Goal: Task Accomplishment & Management: Use online tool/utility

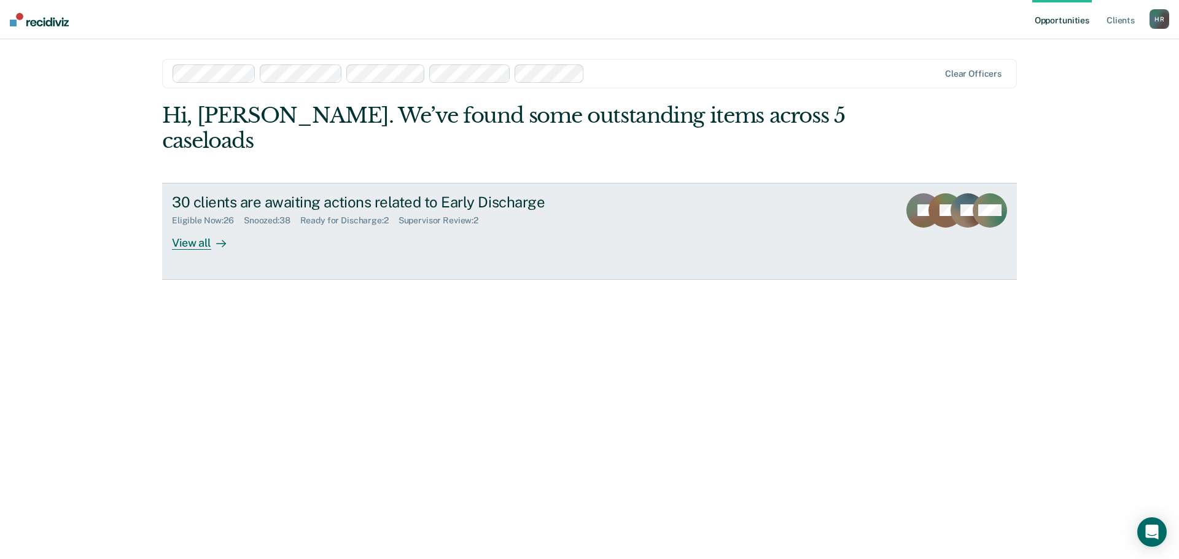
click at [469, 216] on div "Supervisor Review : 2" at bounding box center [444, 221] width 90 height 10
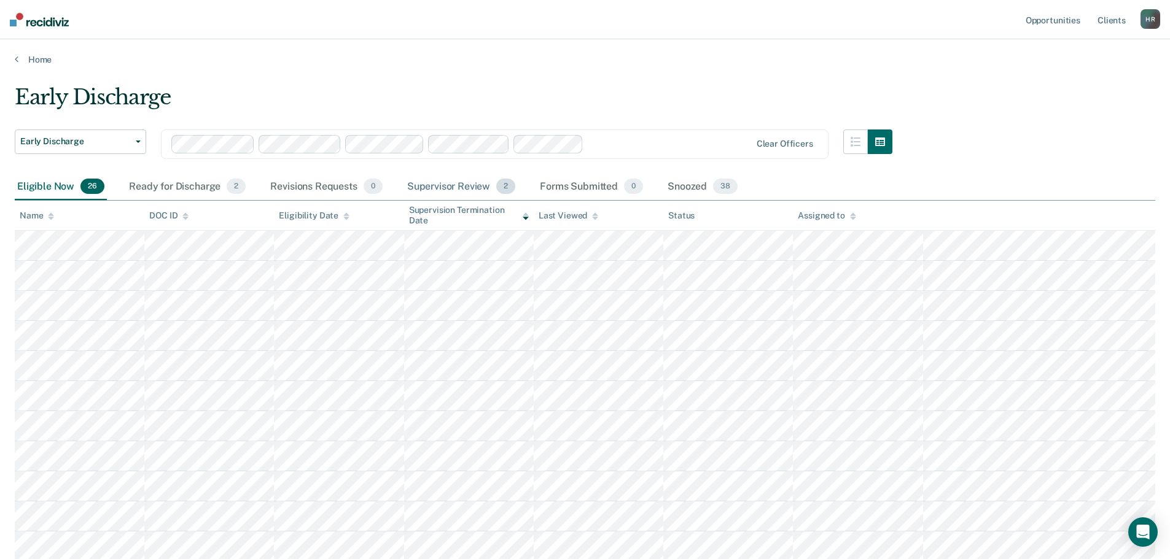
click at [464, 185] on div "Supervisor Review 2" at bounding box center [462, 187] width 114 height 27
click at [467, 184] on div "Supervisor Review 2" at bounding box center [462, 187] width 114 height 27
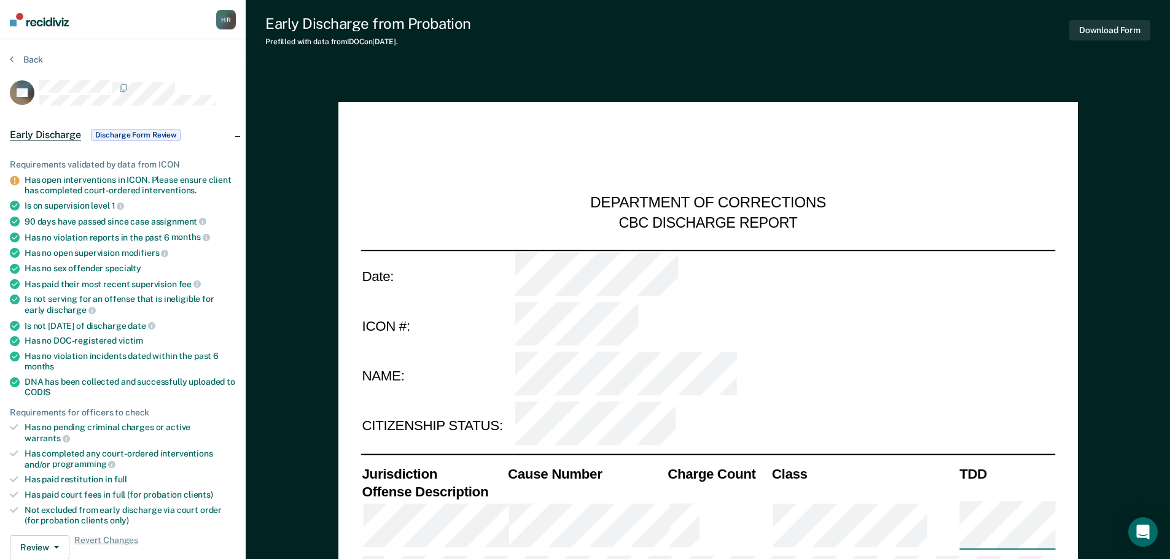
type textarea "x"
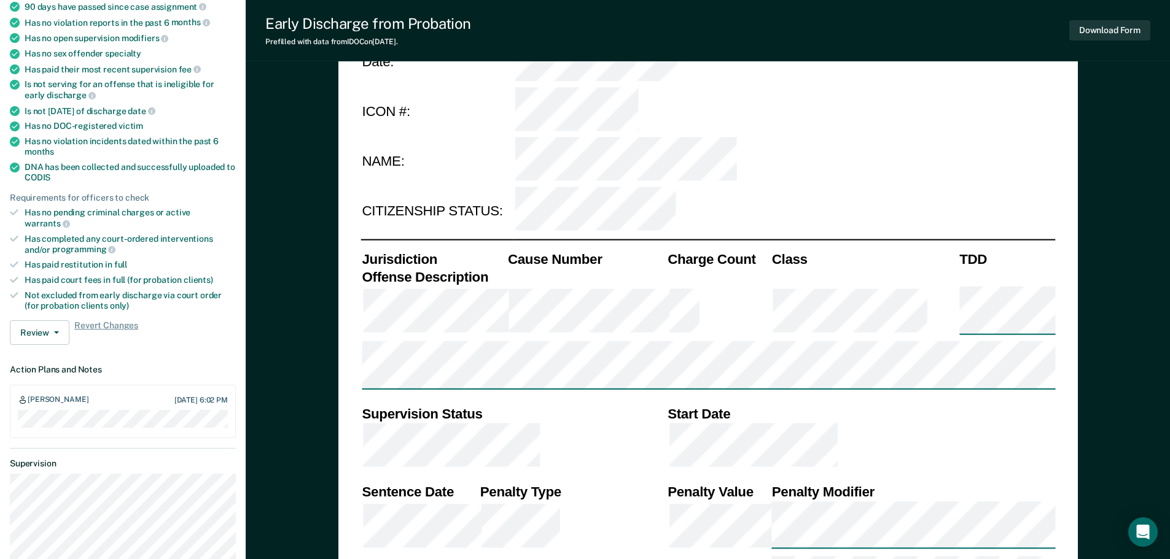
scroll to position [246, 0]
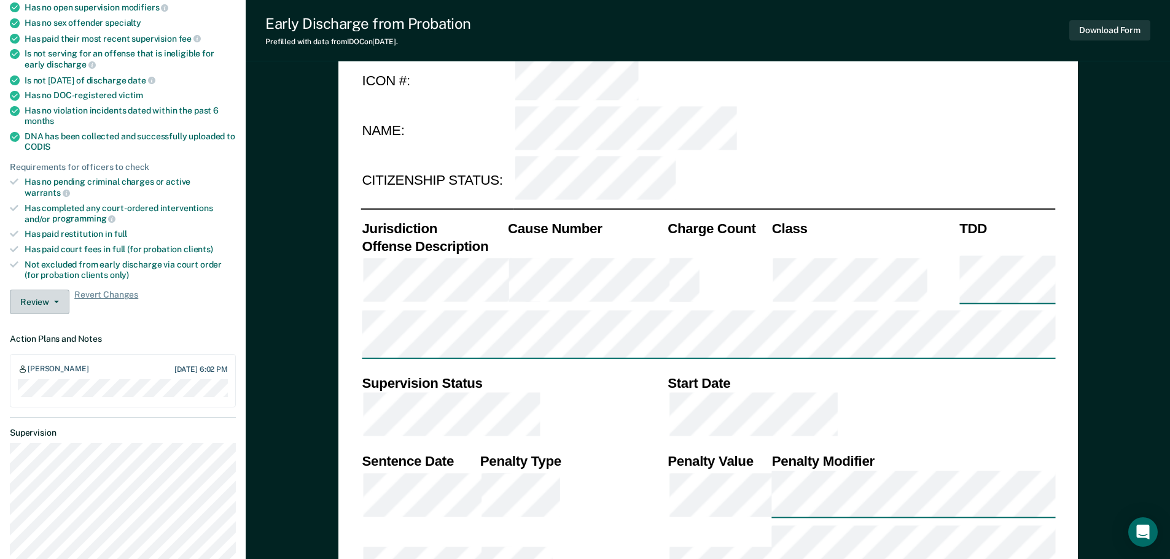
click at [56, 290] on button "Review" at bounding box center [40, 302] width 60 height 25
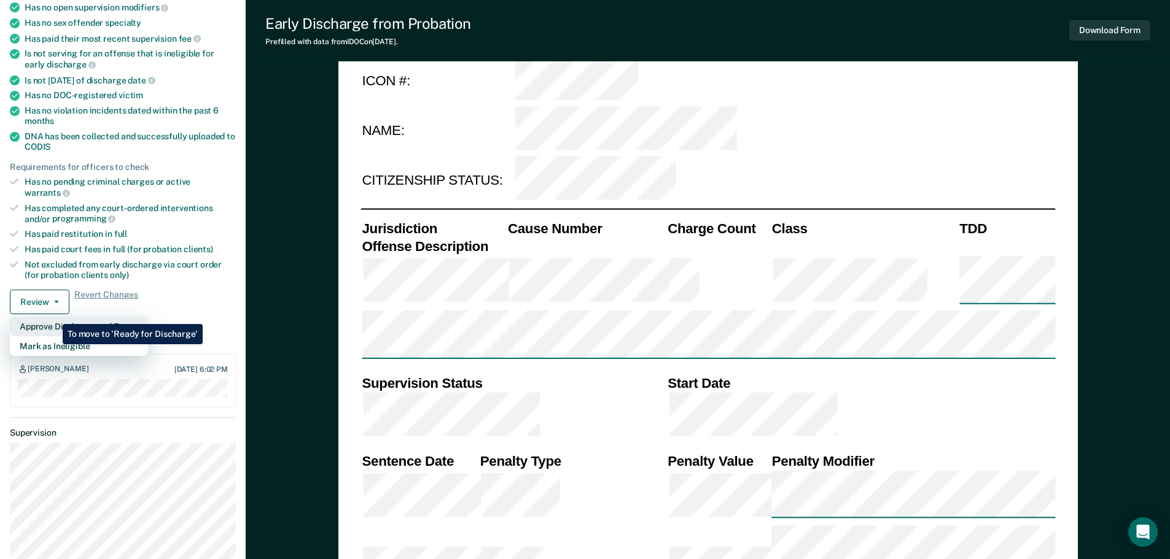
click at [53, 317] on button "Approve Discharge and Forms" at bounding box center [79, 327] width 138 height 20
